Goal: Task Accomplishment & Management: Use online tool/utility

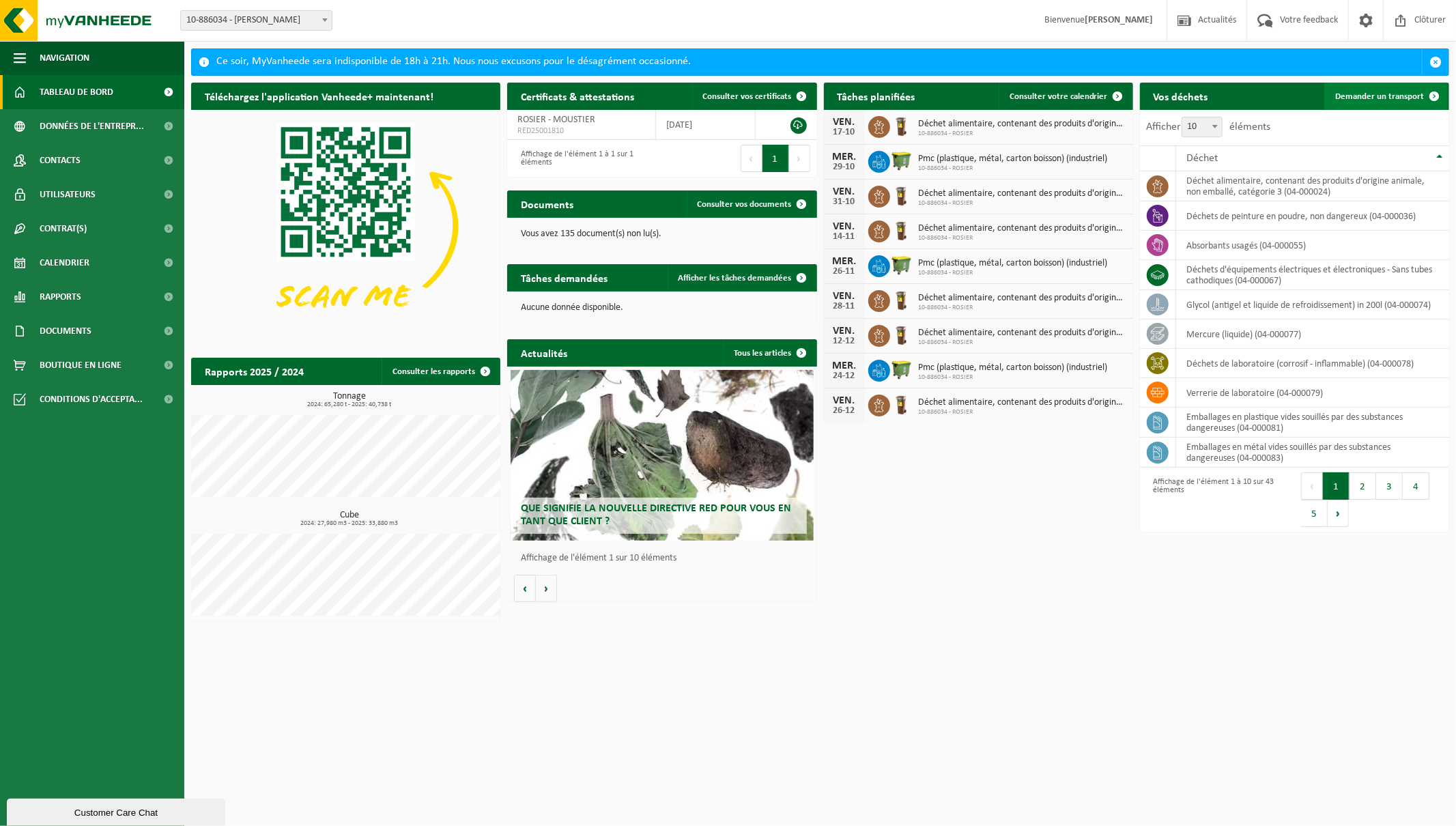
click at [1374, 92] on span "Demander un transport" at bounding box center [1379, 97] width 89 height 9
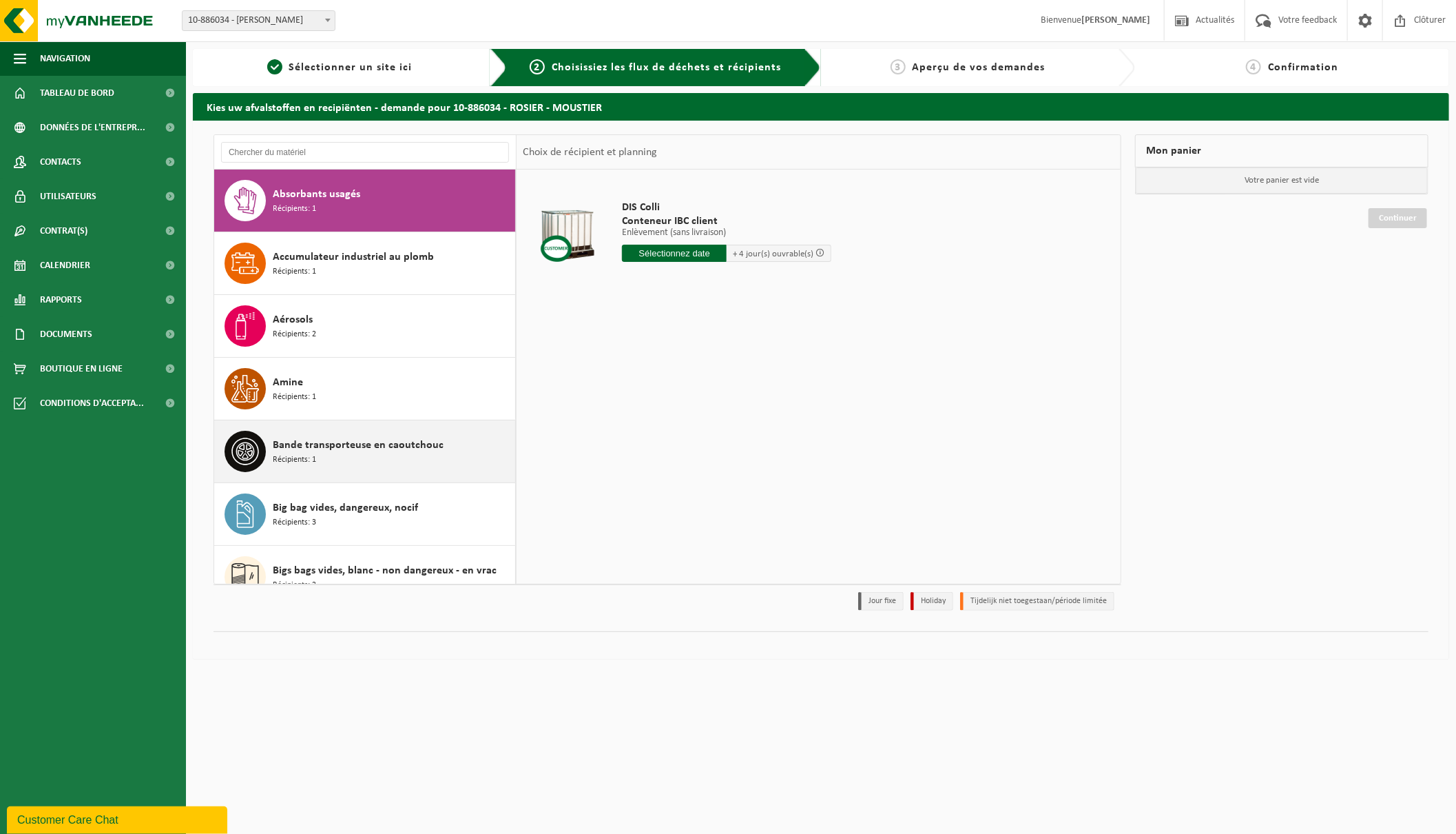
click at [335, 435] on div "Bande transporteuse en caoutchouc Récipients: 1" at bounding box center [392, 451] width 239 height 42
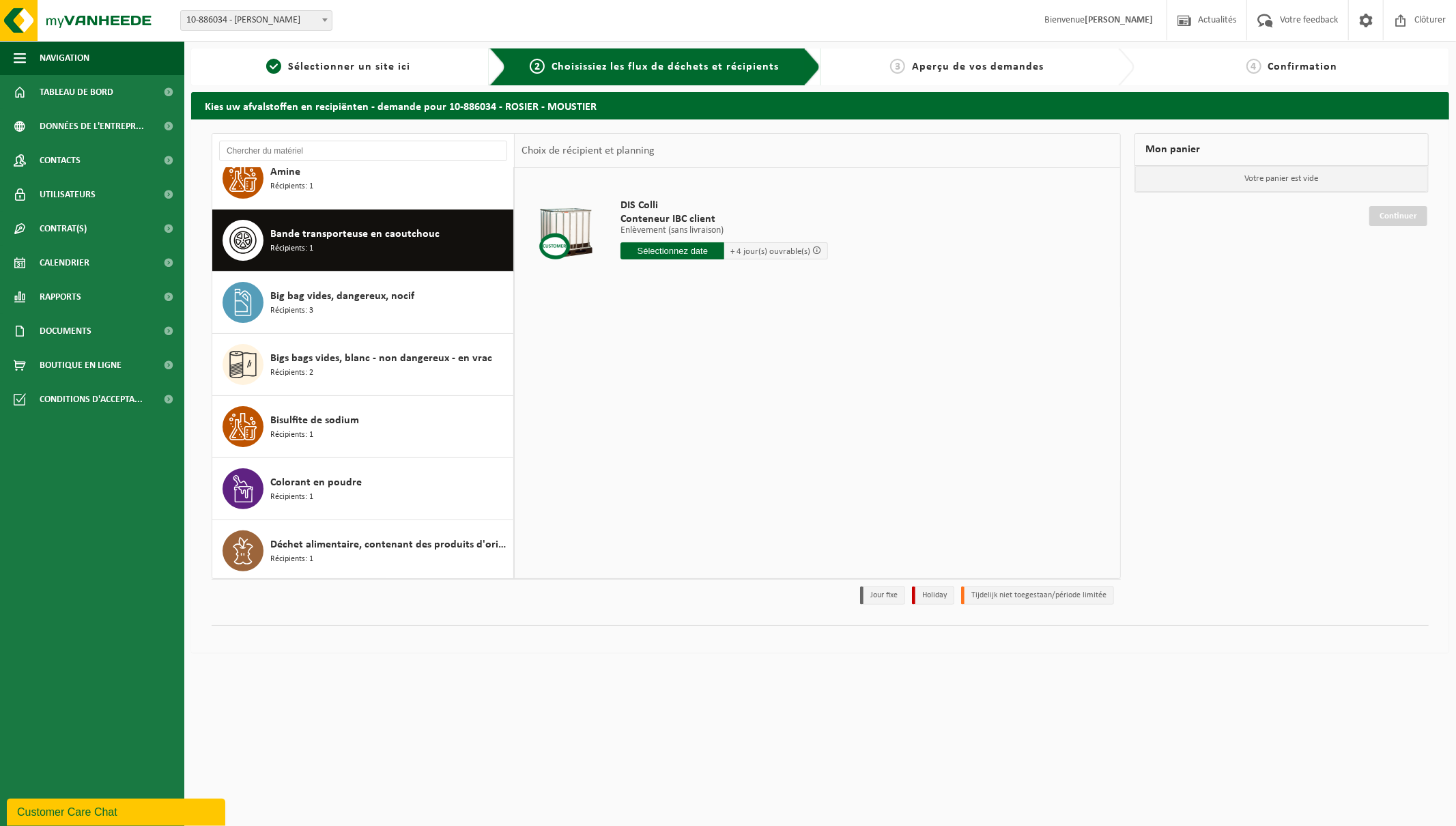
scroll to position [248, 0]
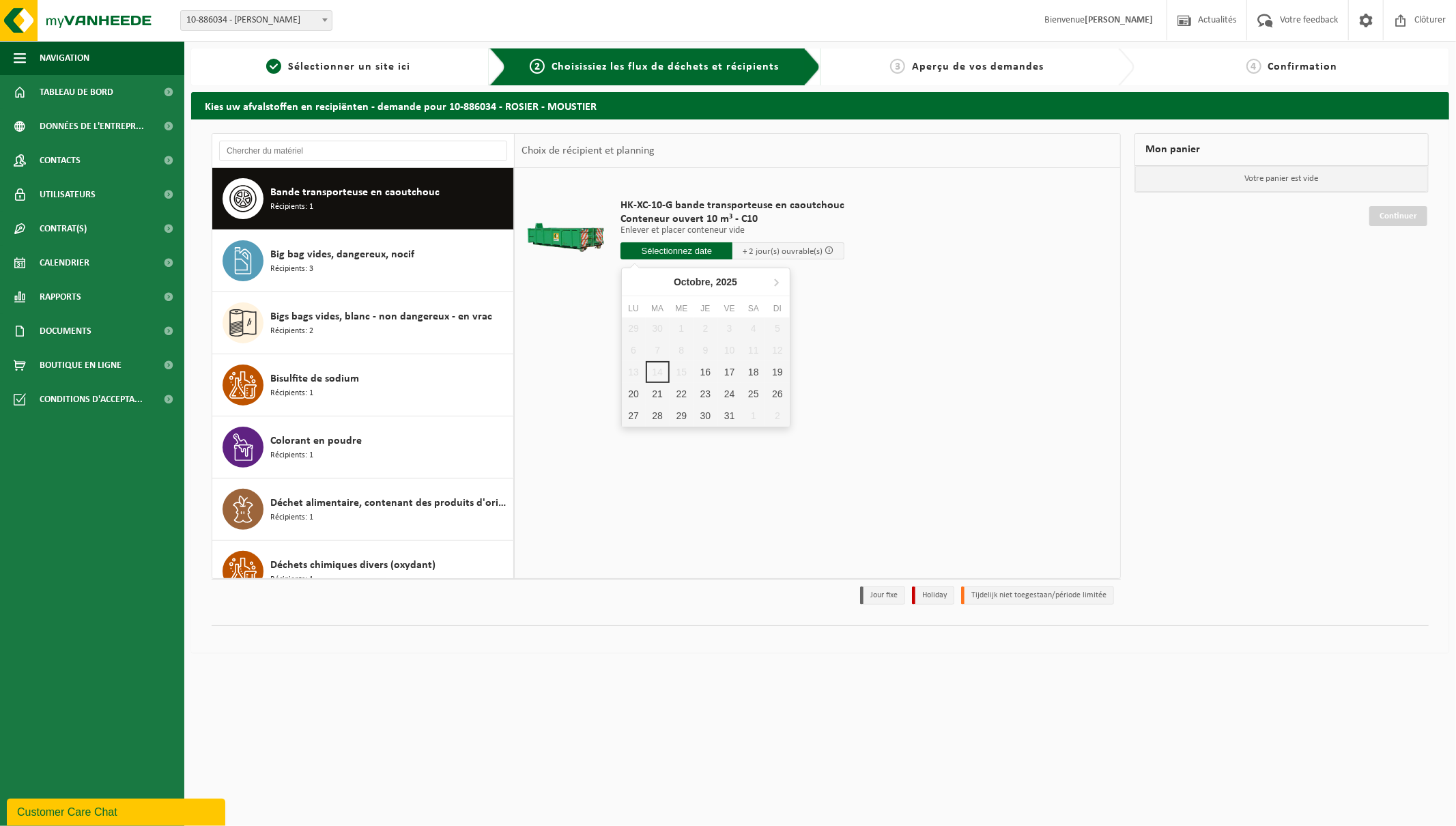
click at [660, 247] on input "text" at bounding box center [676, 250] width 112 height 17
click at [708, 368] on div "16" at bounding box center [705, 372] width 24 height 22
type input "à partir de 2025-10-16"
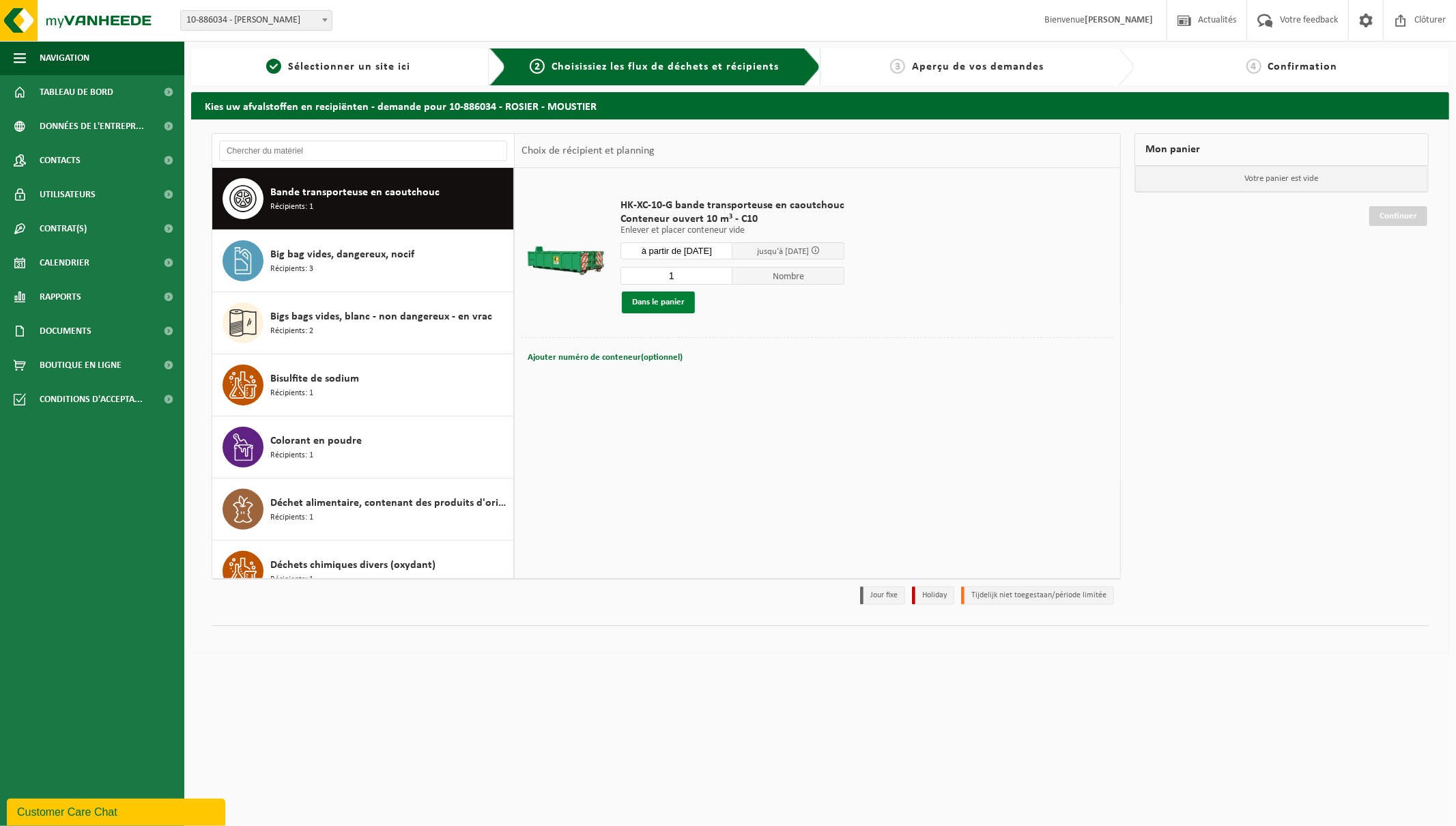
click at [655, 302] on button "Dans le panier" at bounding box center [659, 302] width 73 height 22
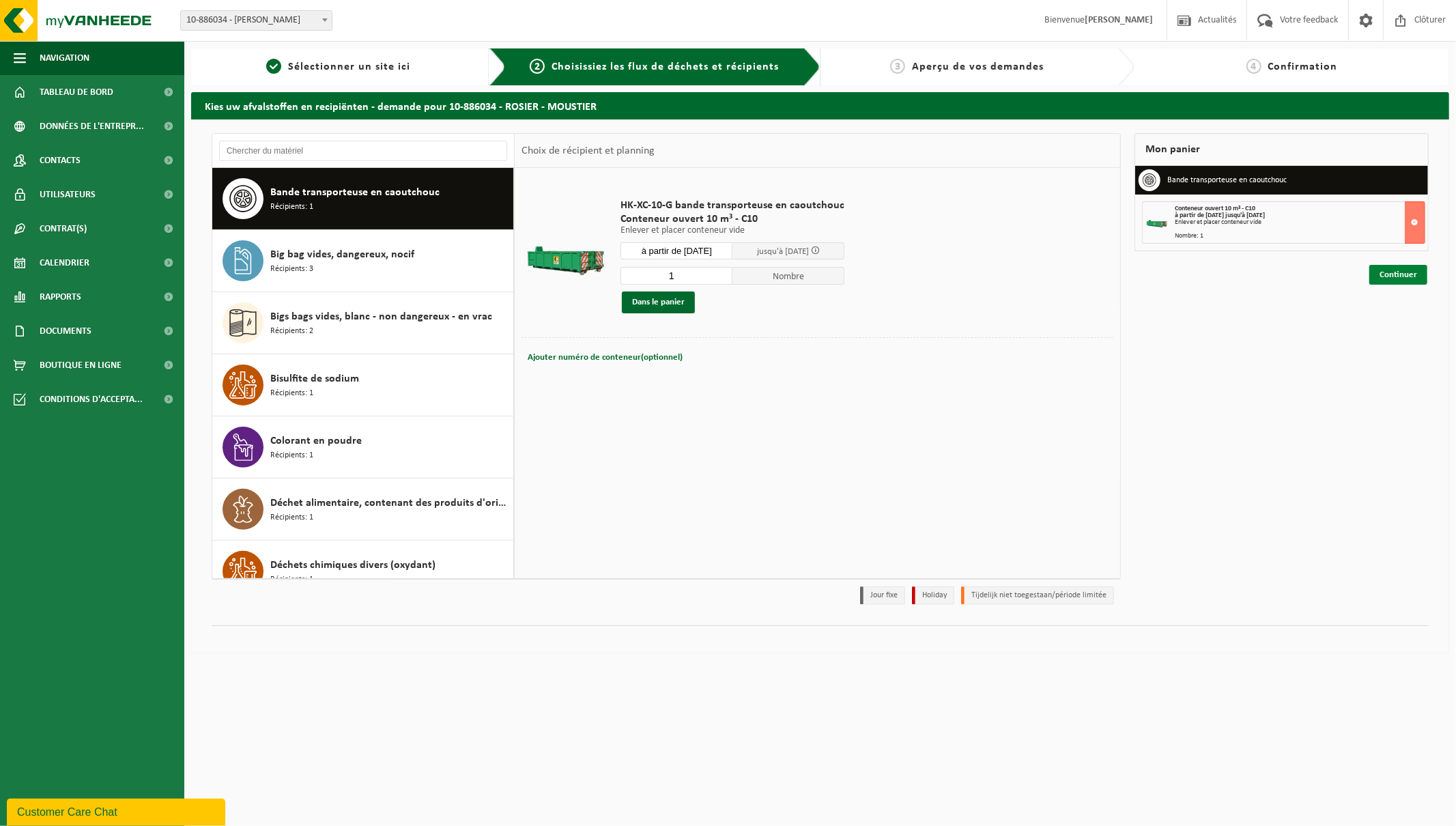
click at [1395, 280] on link "Continuer" at bounding box center [1398, 275] width 58 height 20
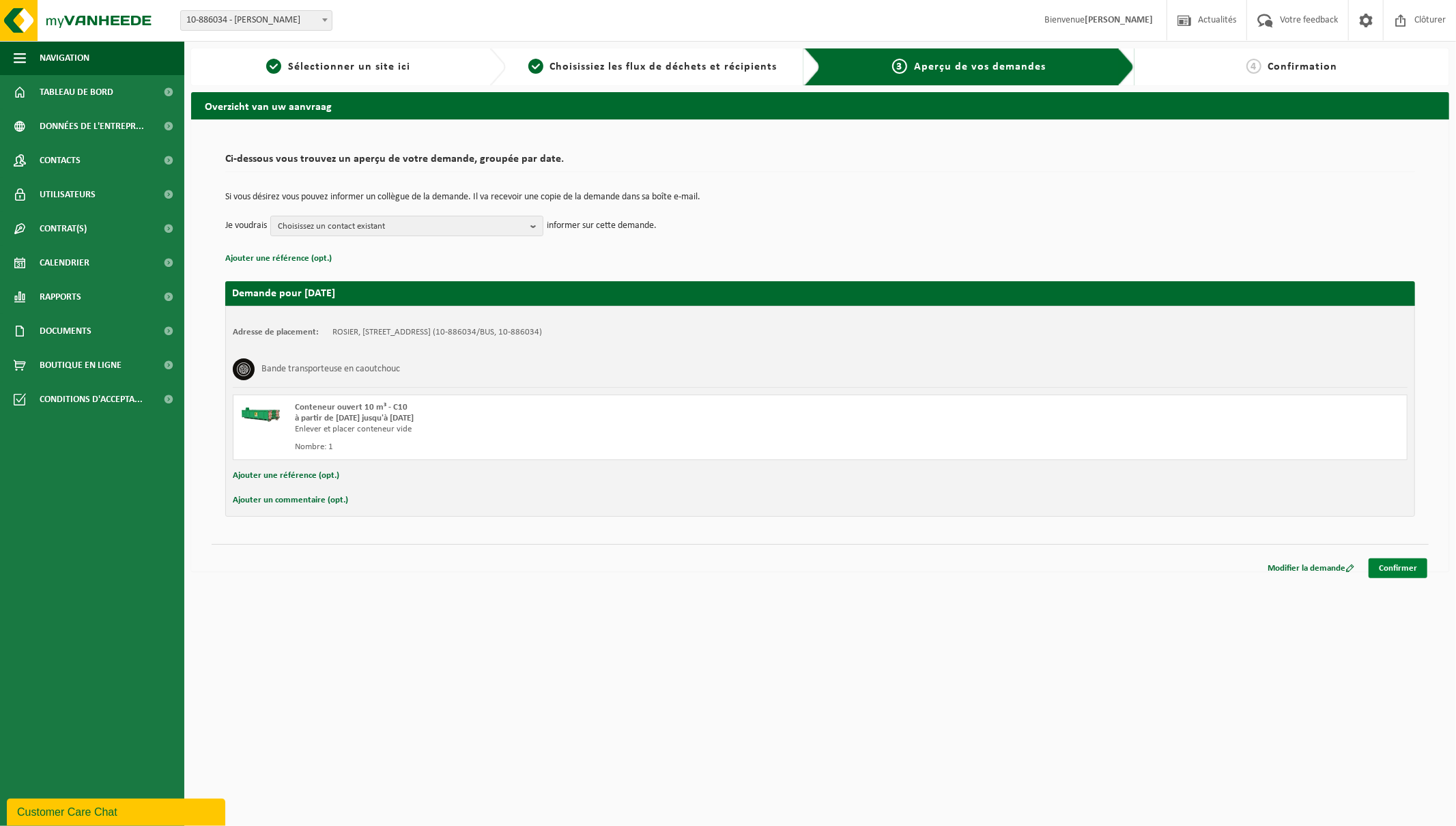
click at [1405, 569] on link "Confirmer" at bounding box center [1398, 568] width 59 height 20
